Goal: Task Accomplishment & Management: Use online tool/utility

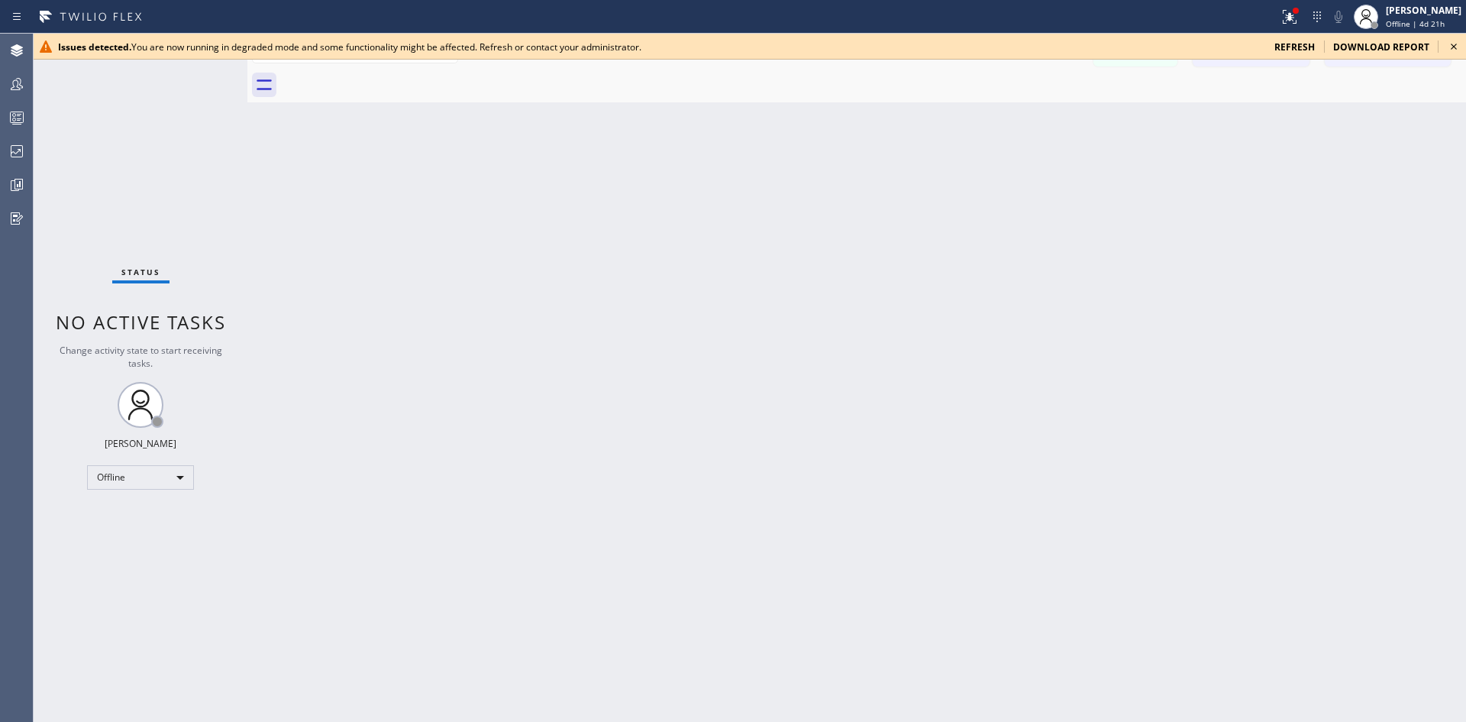
click at [1458, 49] on icon at bounding box center [1454, 46] width 18 height 18
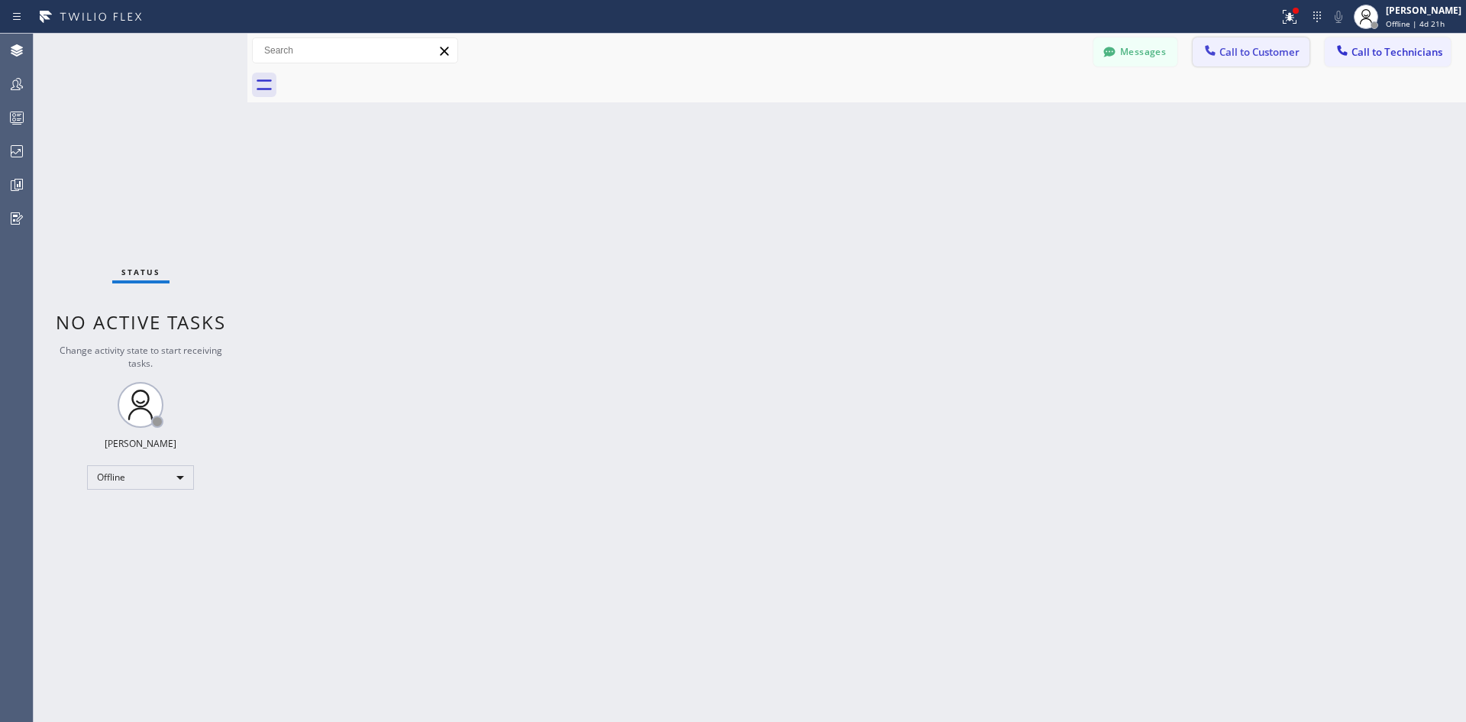
click at [1278, 40] on button "Call to Customer" at bounding box center [1251, 51] width 117 height 29
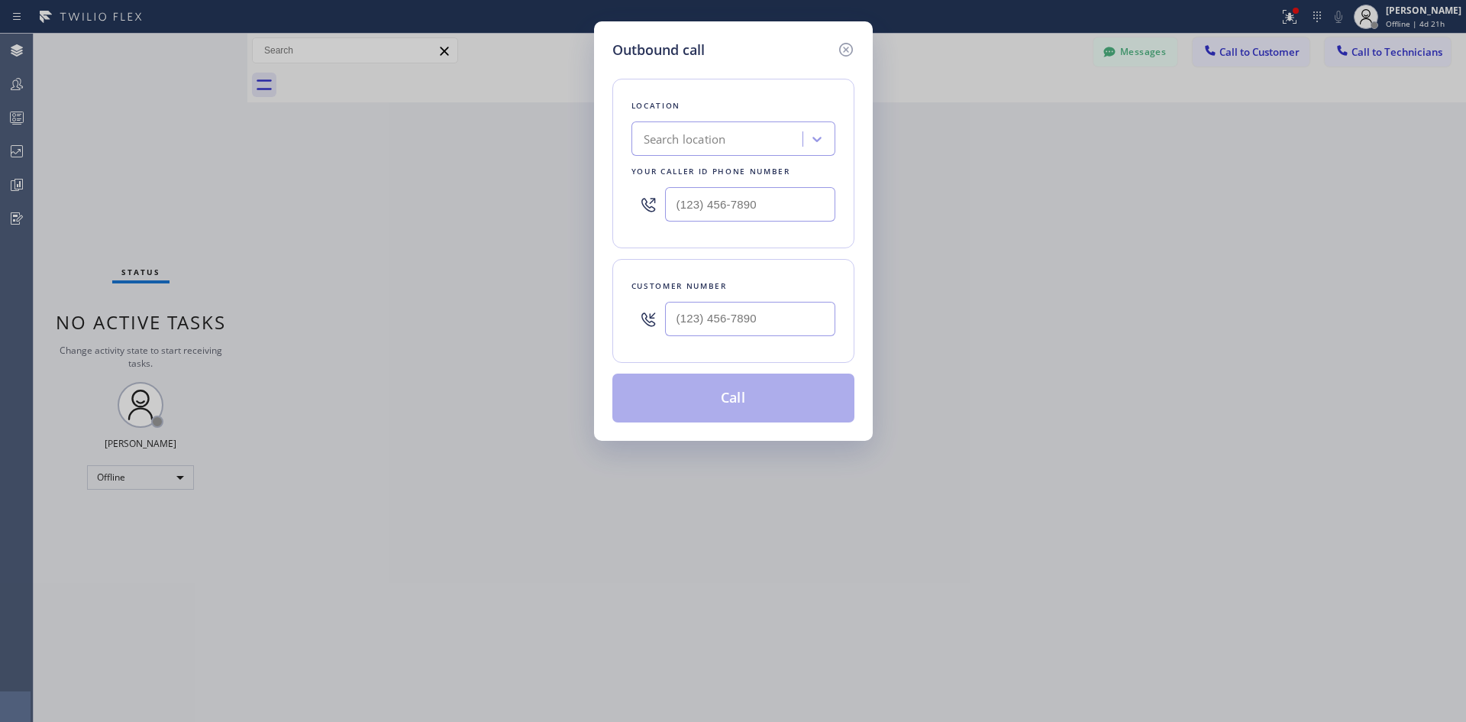
click at [771, 145] on div "Search location" at bounding box center [719, 139] width 166 height 27
click at [764, 214] on input "(___) ___-____" at bounding box center [750, 204] width 170 height 34
paste input "848) 315-2525"
click at [852, 177] on div "Location Brothers Electric Your caller id phone number (848) 315-2525" at bounding box center [734, 164] width 242 height 170
click at [778, 138] on div "Brothers Electric" at bounding box center [719, 139] width 166 height 27
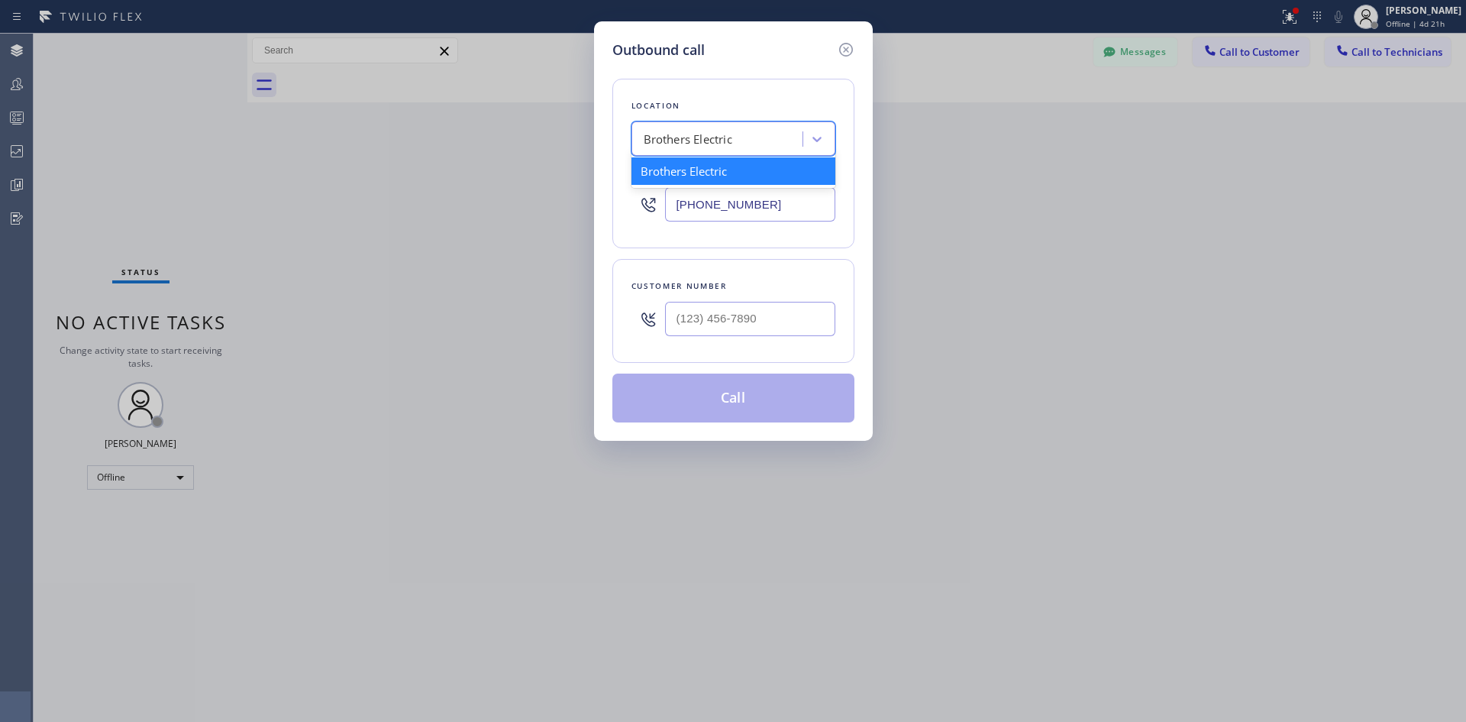
click at [746, 137] on div "Brothers Electric" at bounding box center [719, 139] width 166 height 27
click at [747, 136] on div "Brothers Electric" at bounding box center [719, 139] width 166 height 27
click at [780, 207] on input "[PHONE_NUMBER]" at bounding box center [750, 204] width 170 height 34
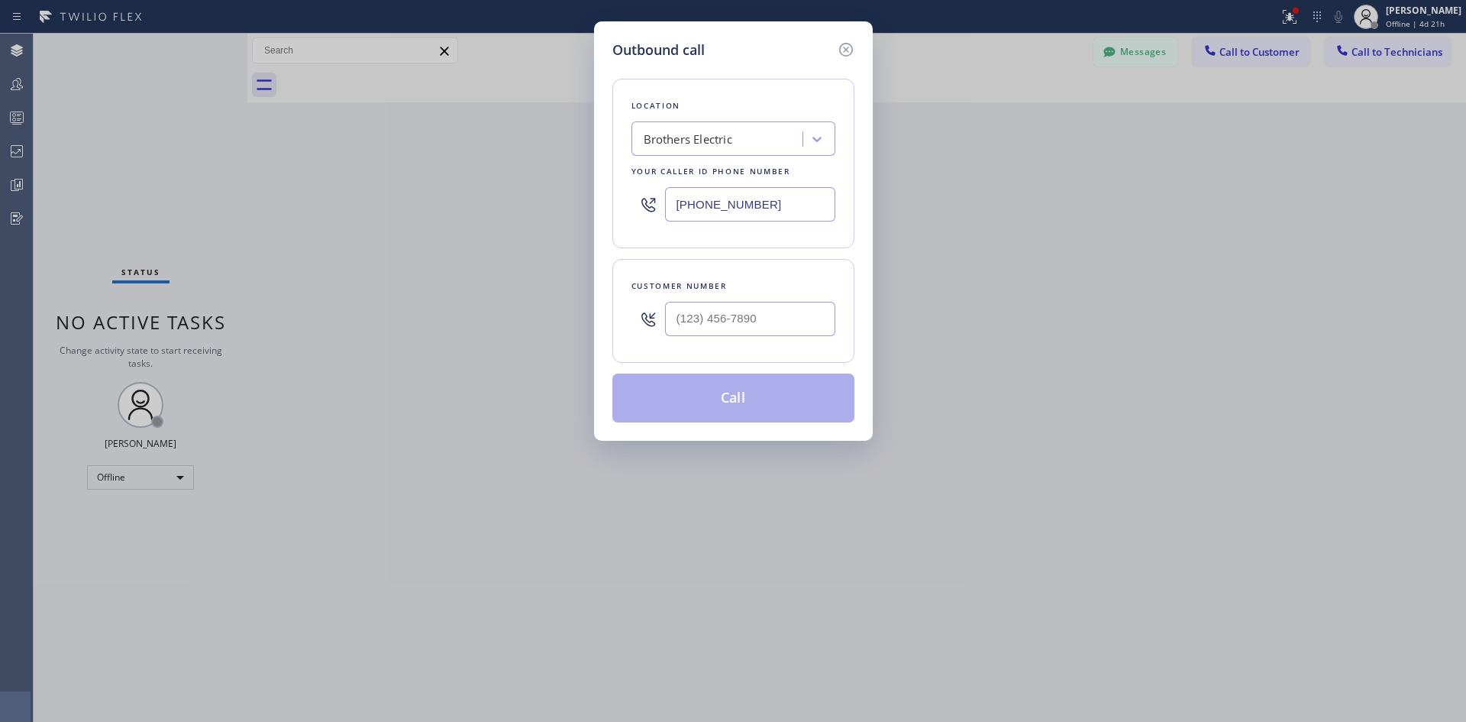
drag, startPoint x: 789, startPoint y: 207, endPoint x: 577, endPoint y: 199, distance: 211.7
click at [577, 199] on div "Outbound call Location Brothers Electric Your caller id phone number (848) 315-…" at bounding box center [733, 361] width 1466 height 722
type input "(___) ___-____"
click at [921, 187] on div "Outbound call Location Search location Your caller id phone number Customer num…" at bounding box center [733, 361] width 1466 height 722
click at [848, 53] on icon at bounding box center [846, 49] width 18 height 18
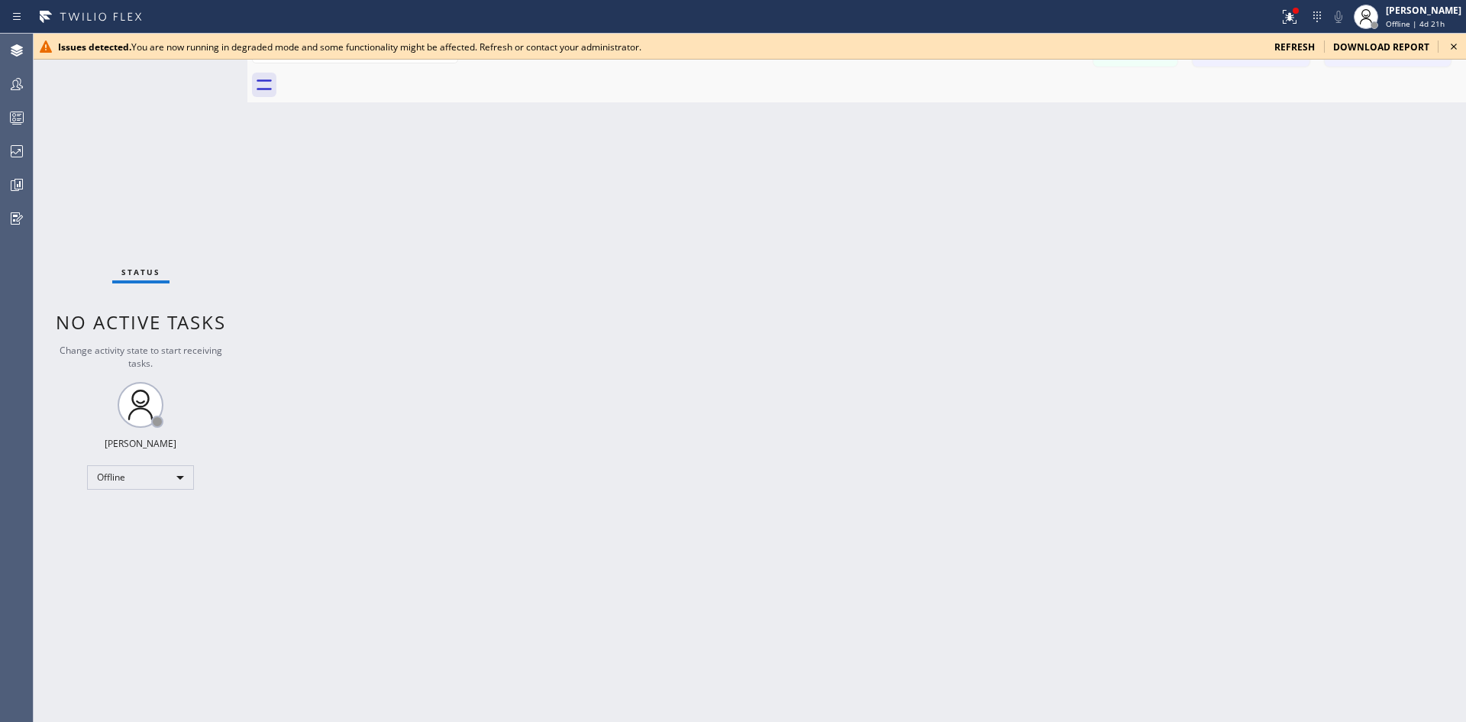
click at [1178, 63] on div "Messages" at bounding box center [1143, 50] width 99 height 27
click at [1458, 45] on icon at bounding box center [1454, 46] width 18 height 18
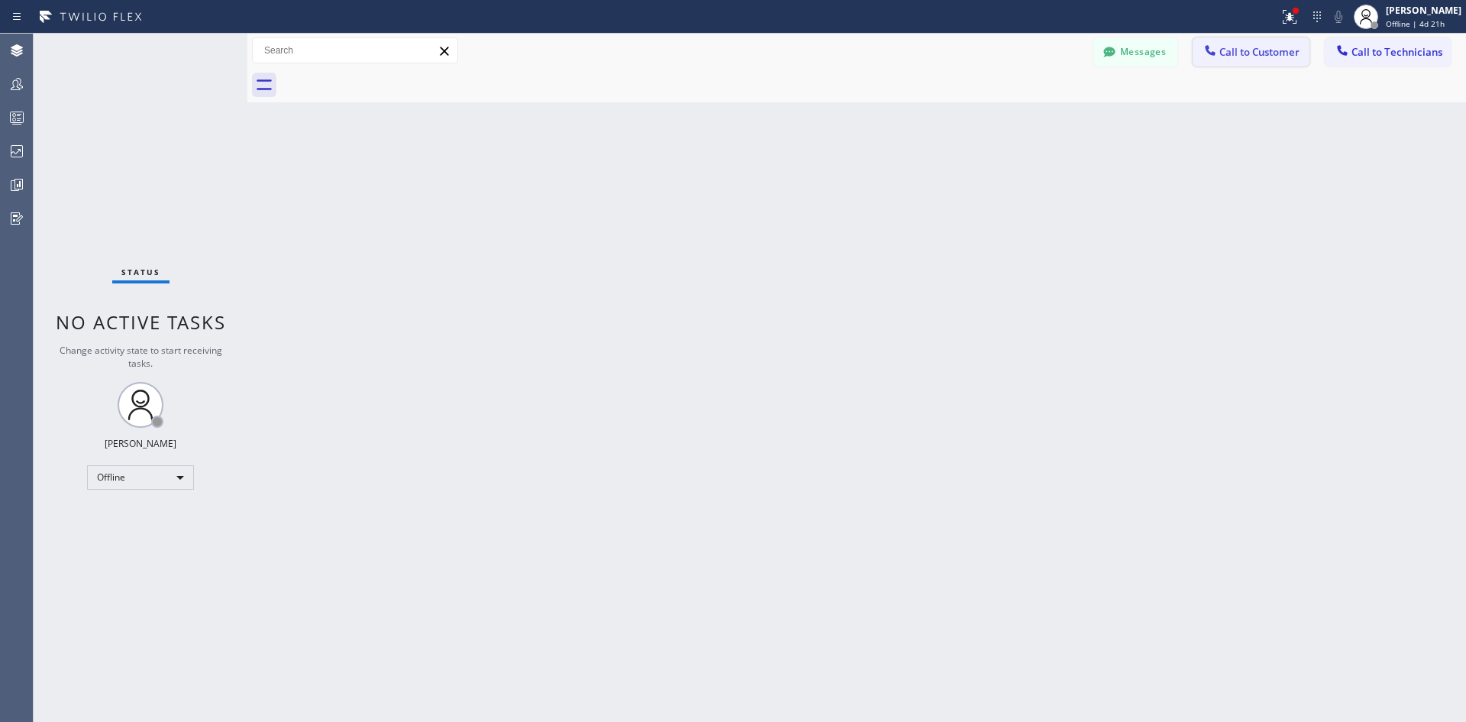
click at [1237, 51] on span "Call to Customer" at bounding box center [1260, 52] width 80 height 14
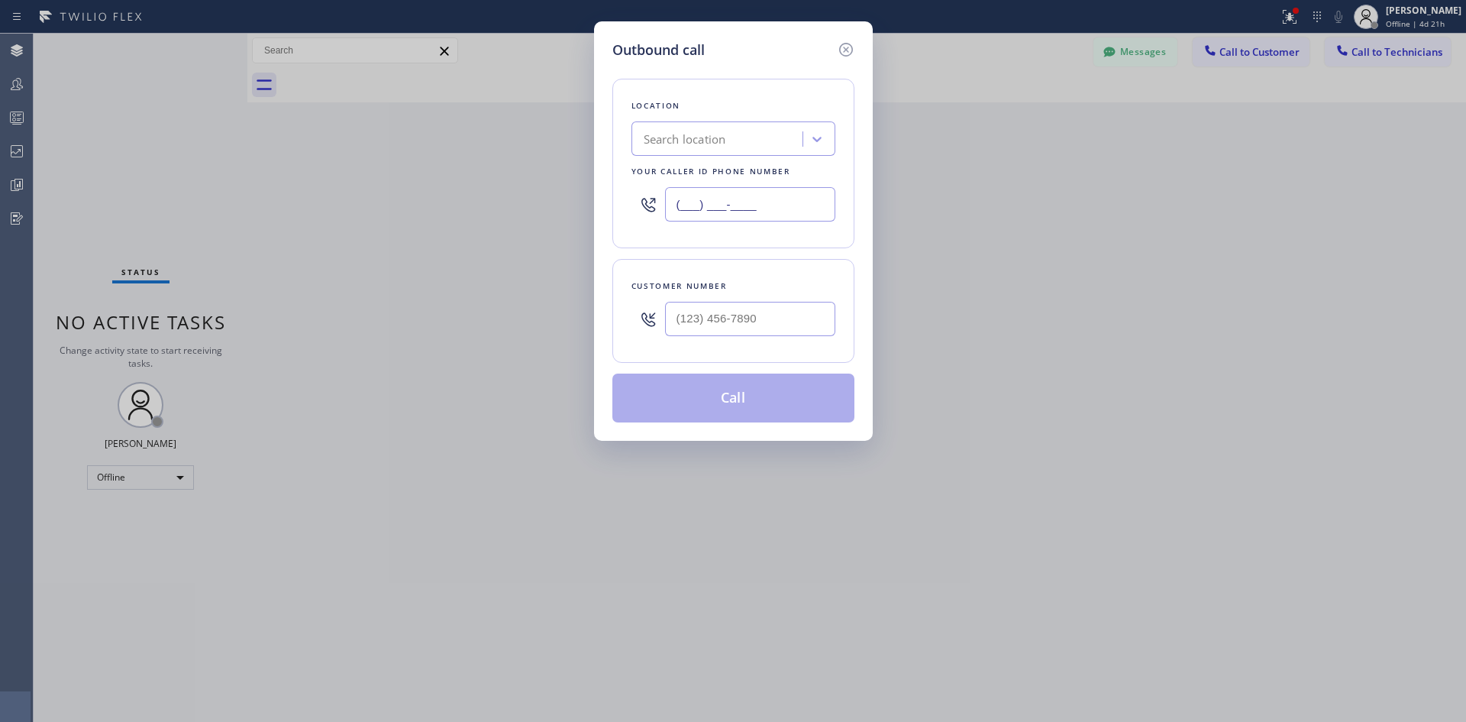
click at [798, 202] on input "(___) ___-____" at bounding box center [750, 204] width 170 height 34
paste input "609) 513-9892"
click at [823, 247] on div "Location Search location Your caller id phone number [PHONE_NUMBER]" at bounding box center [734, 164] width 242 height 170
click at [797, 205] on input "[PHONE_NUMBER]" at bounding box center [750, 204] width 170 height 34
drag, startPoint x: 793, startPoint y: 205, endPoint x: 569, endPoint y: 199, distance: 223.9
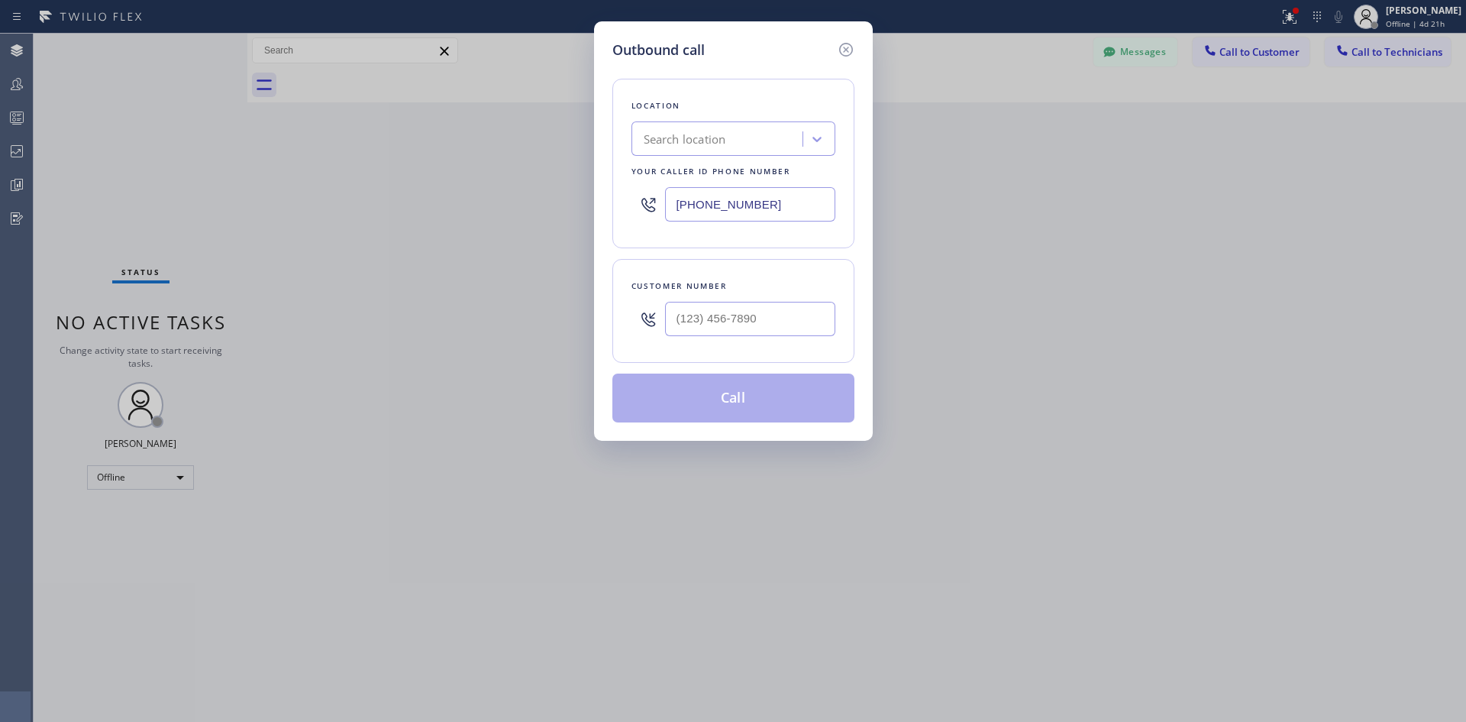
click at [570, 199] on div "Outbound call Location Search location Your caller id phone number [PHONE_NUMBE…" at bounding box center [733, 361] width 1466 height 722
drag, startPoint x: 801, startPoint y: 212, endPoint x: 395, endPoint y: 202, distance: 406.4
click at [490, 211] on div "Outbound call Location Search location Your caller id phone number [PHONE_NUMBE…" at bounding box center [733, 361] width 1466 height 722
paste input "848) 315-2525"
type input "[PHONE_NUMBER]"
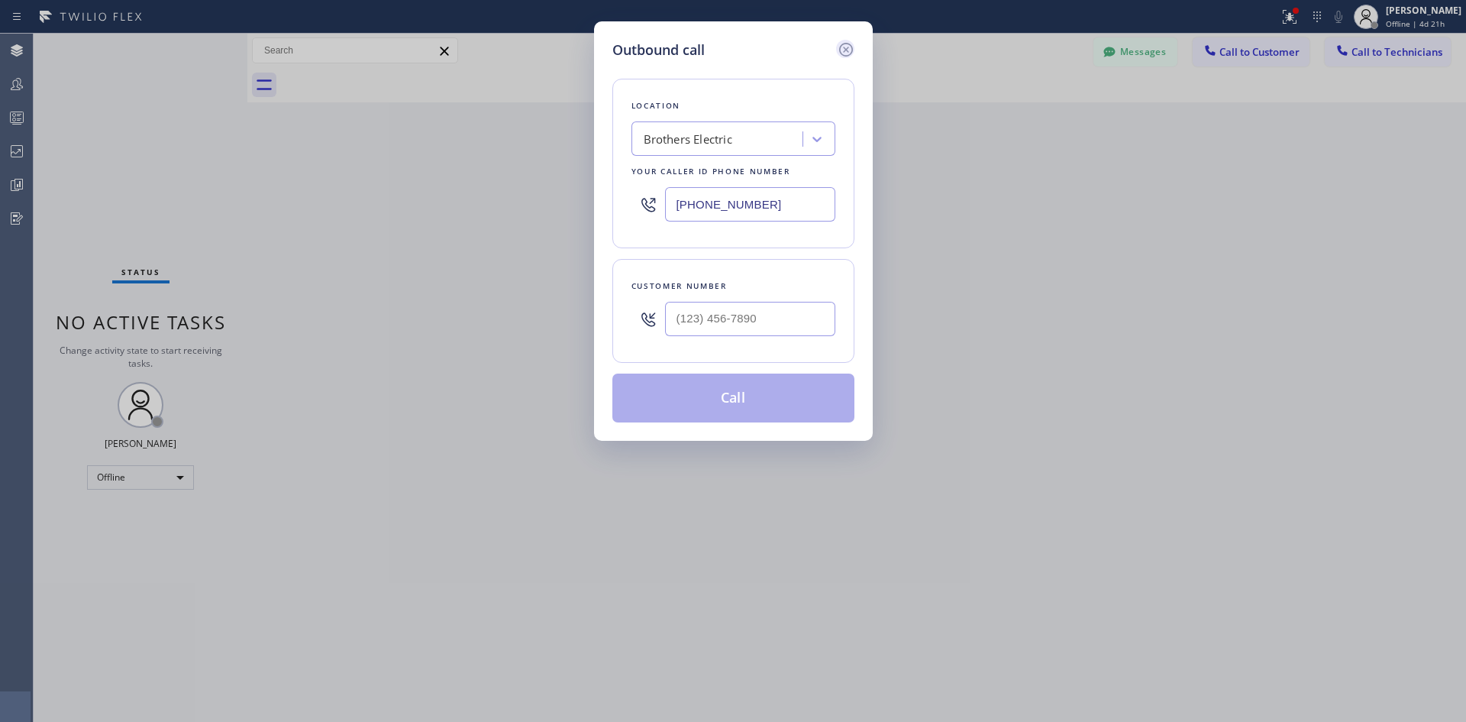
click at [845, 42] on icon at bounding box center [846, 49] width 18 height 18
